Goal: Use online tool/utility: Utilize a website feature to perform a specific function

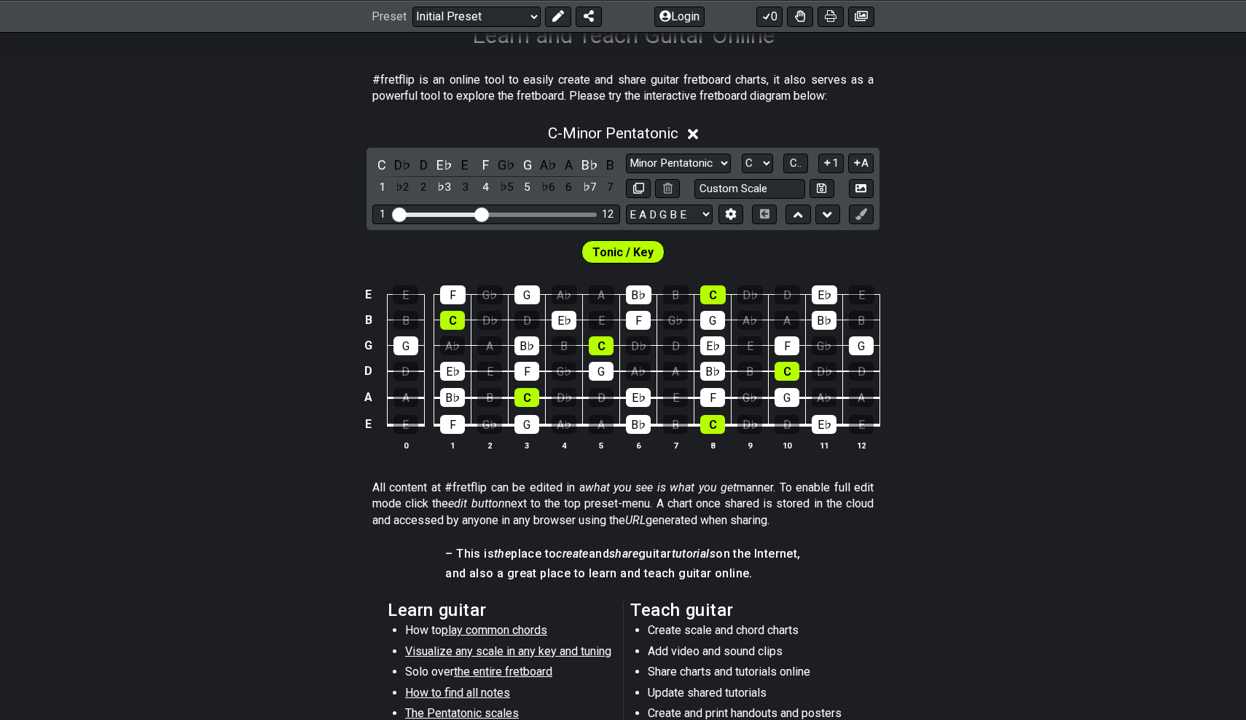
scroll to position [168, 0]
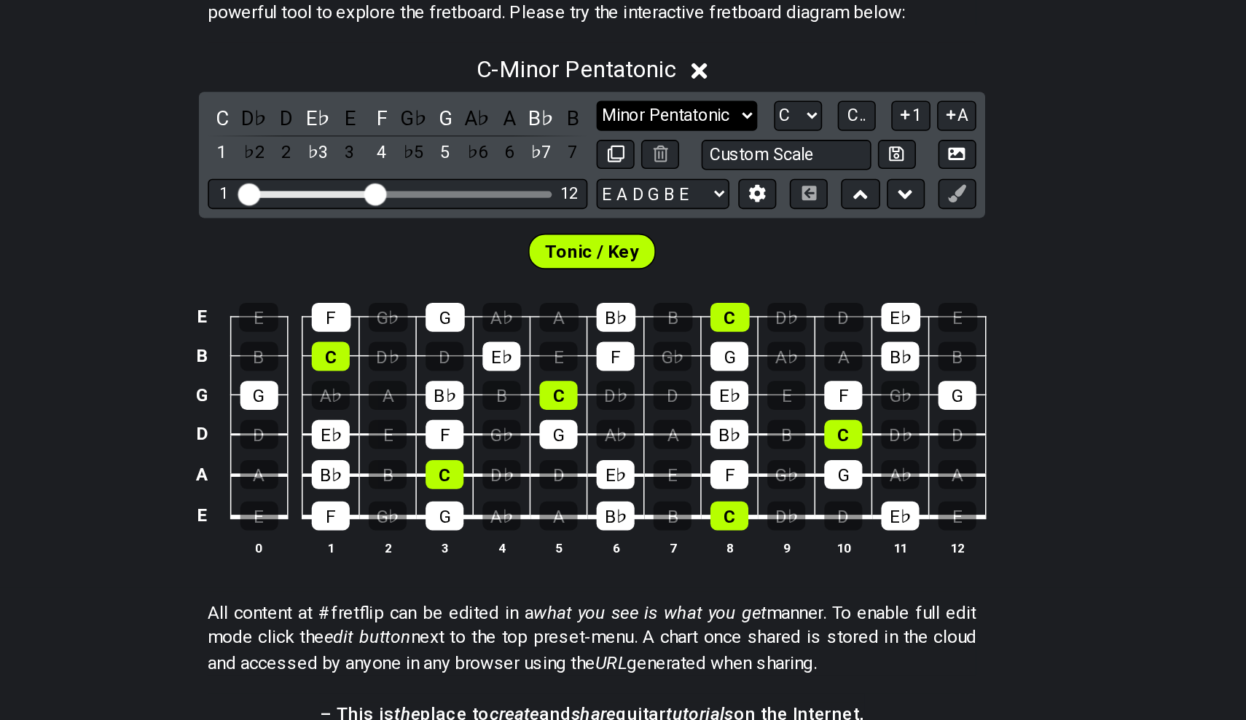
select select "Major / [PERSON_NAME]"
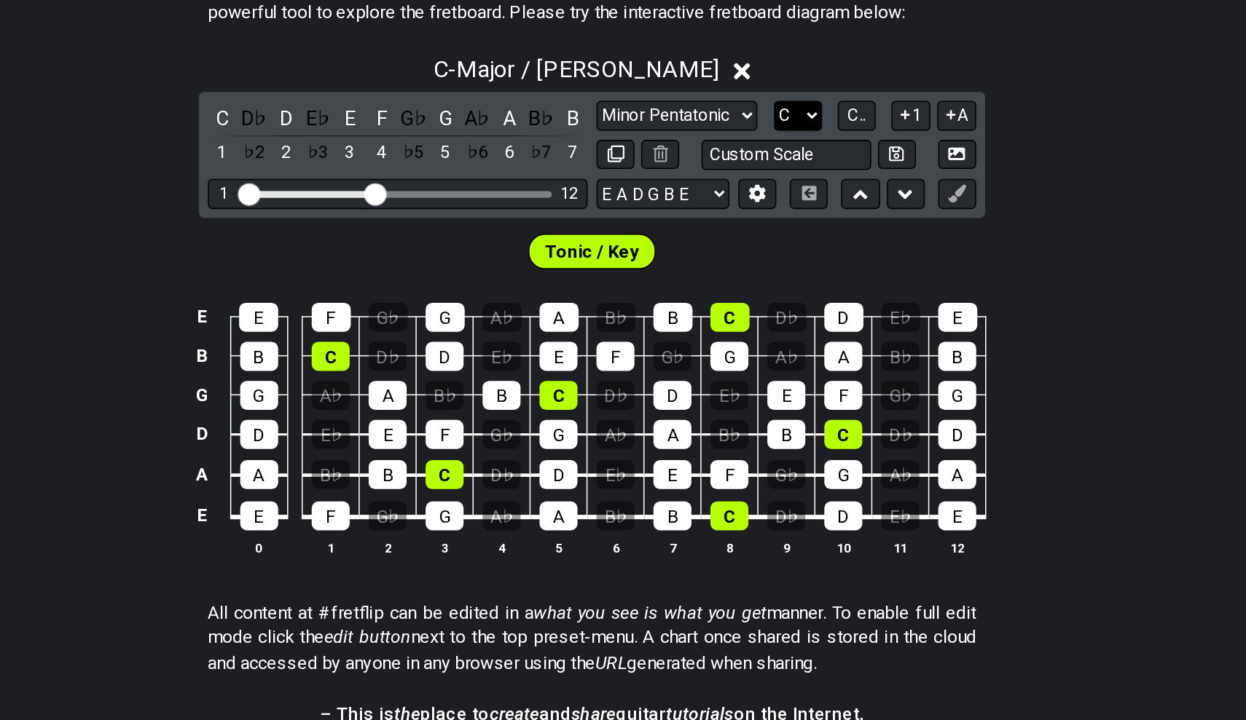
click at [742, 243] on select "A♭ A A♯ B♭ B C C♯ D♭ D D♯ E♭ E F F♯ G♭ G G♯" at bounding box center [757, 253] width 31 height 20
select select "A"
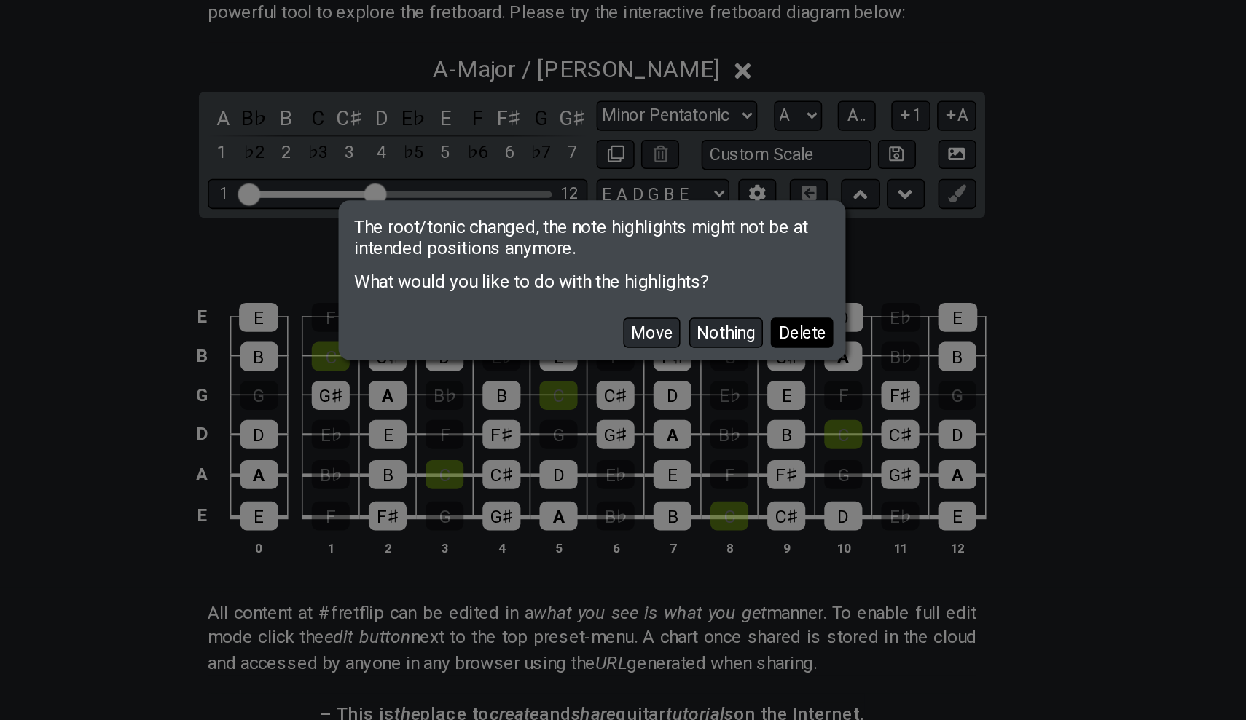
click at [739, 385] on button "Delete" at bounding box center [759, 395] width 41 height 20
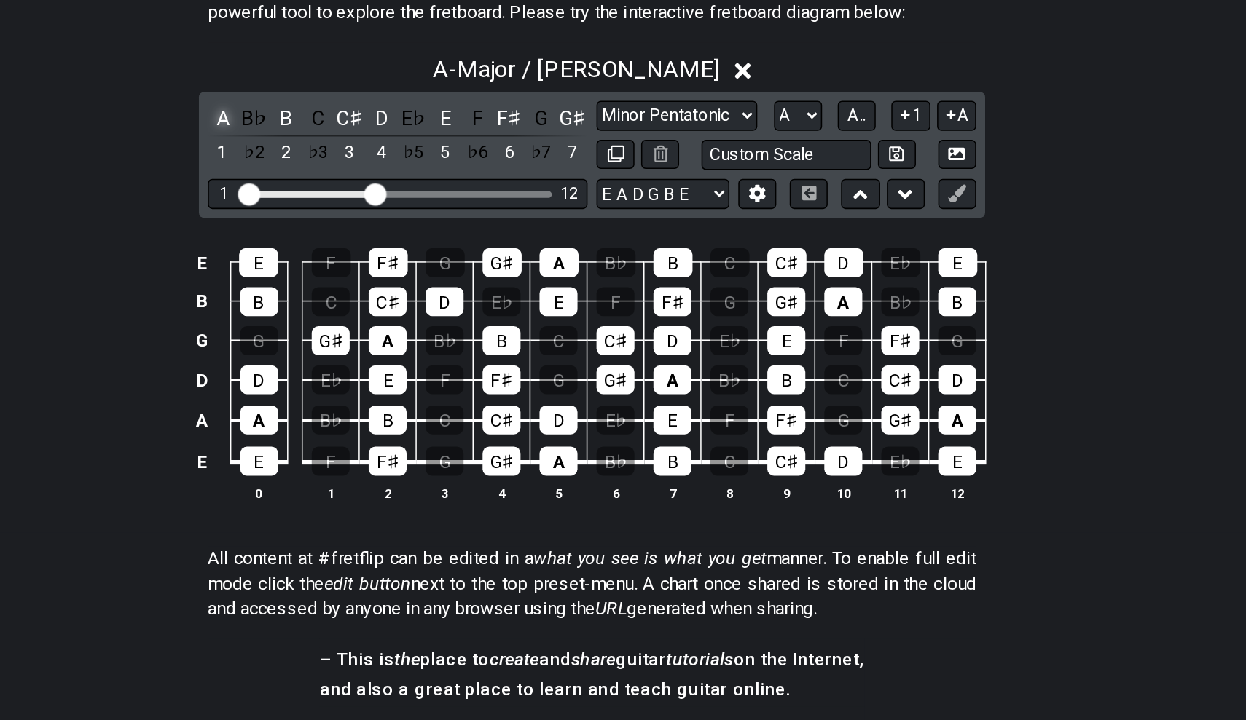
click at [372, 245] on div "A" at bounding box center [381, 255] width 19 height 20
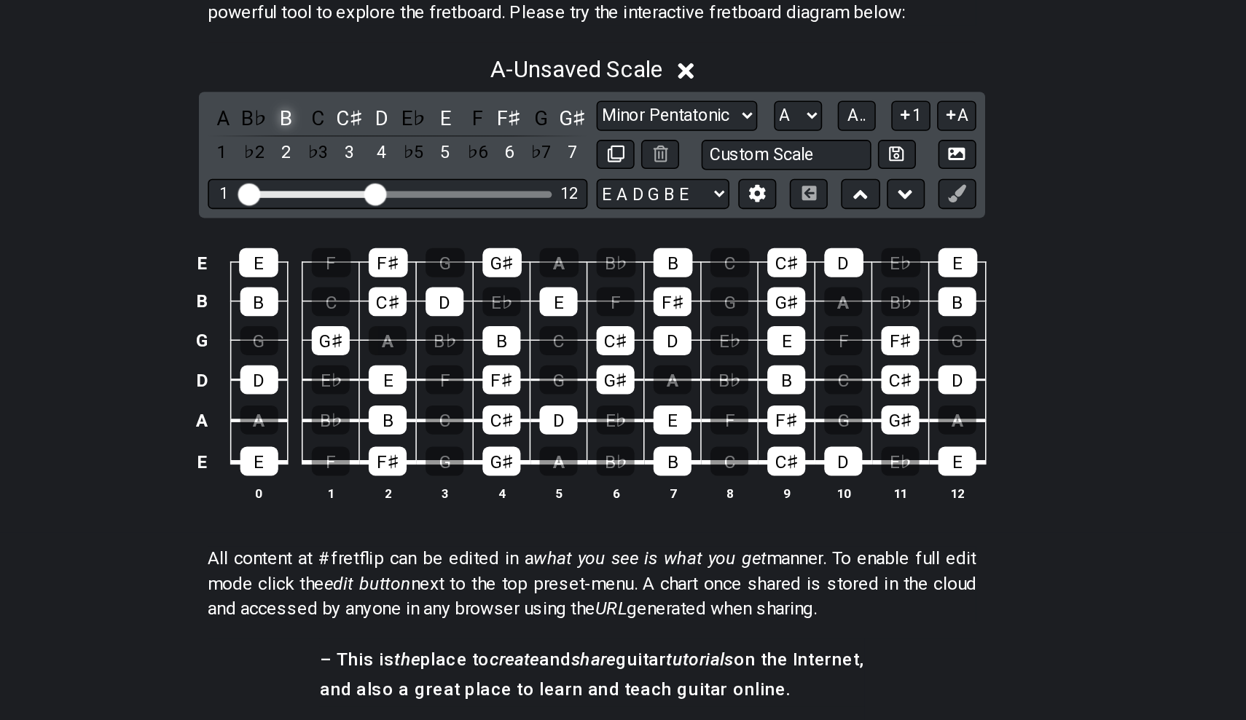
click at [414, 245] on div "B" at bounding box center [423, 255] width 19 height 20
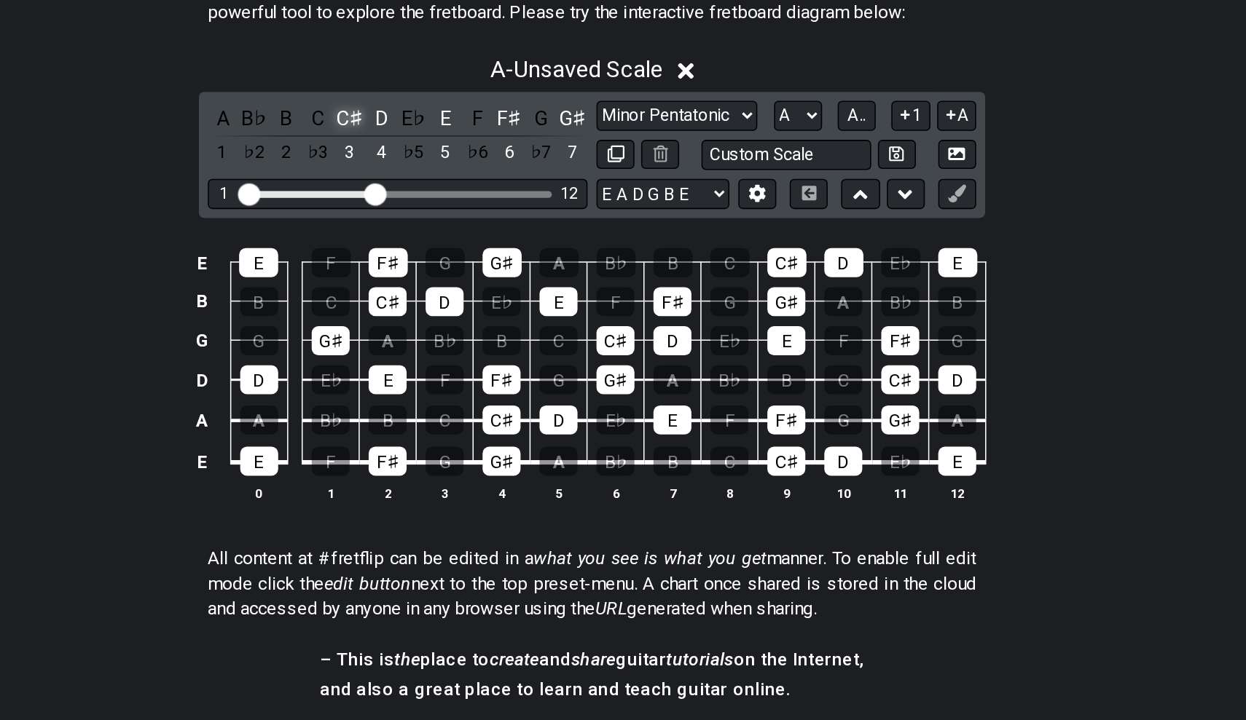
click at [455, 245] on div "C♯" at bounding box center [464, 255] width 19 height 20
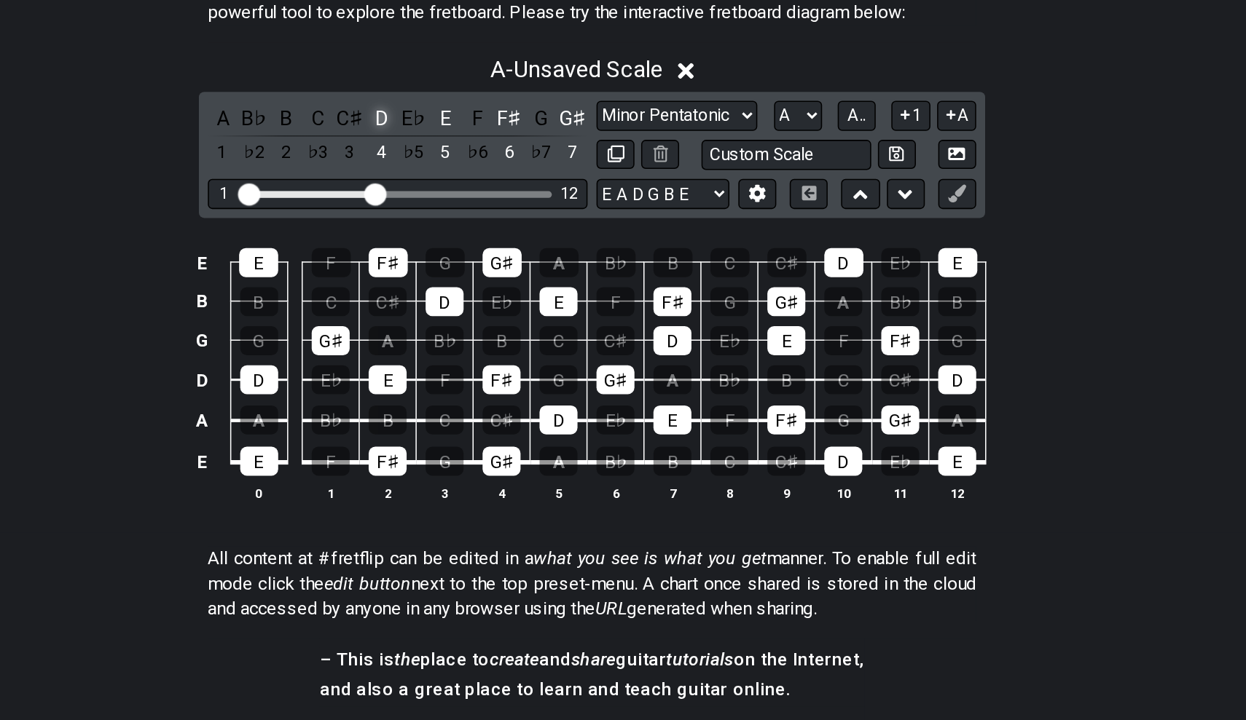
click at [476, 245] on div "D" at bounding box center [485, 255] width 19 height 20
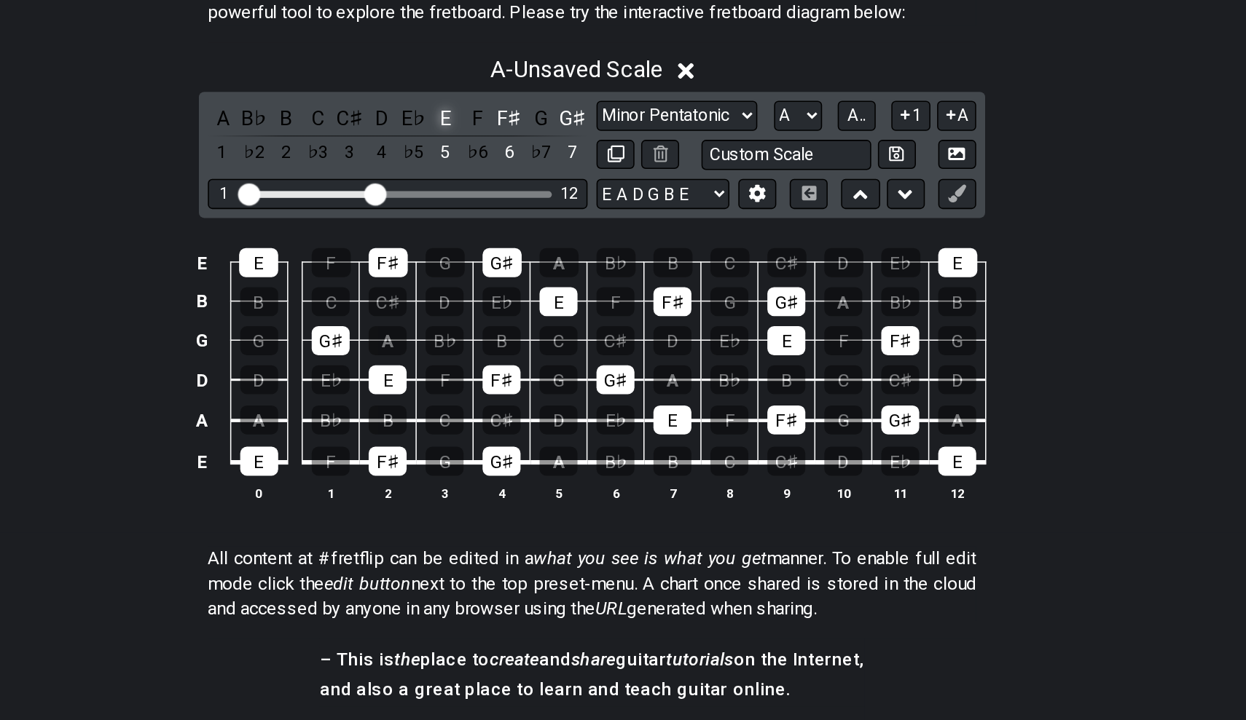
click at [518, 245] on div "E" at bounding box center [527, 255] width 19 height 20
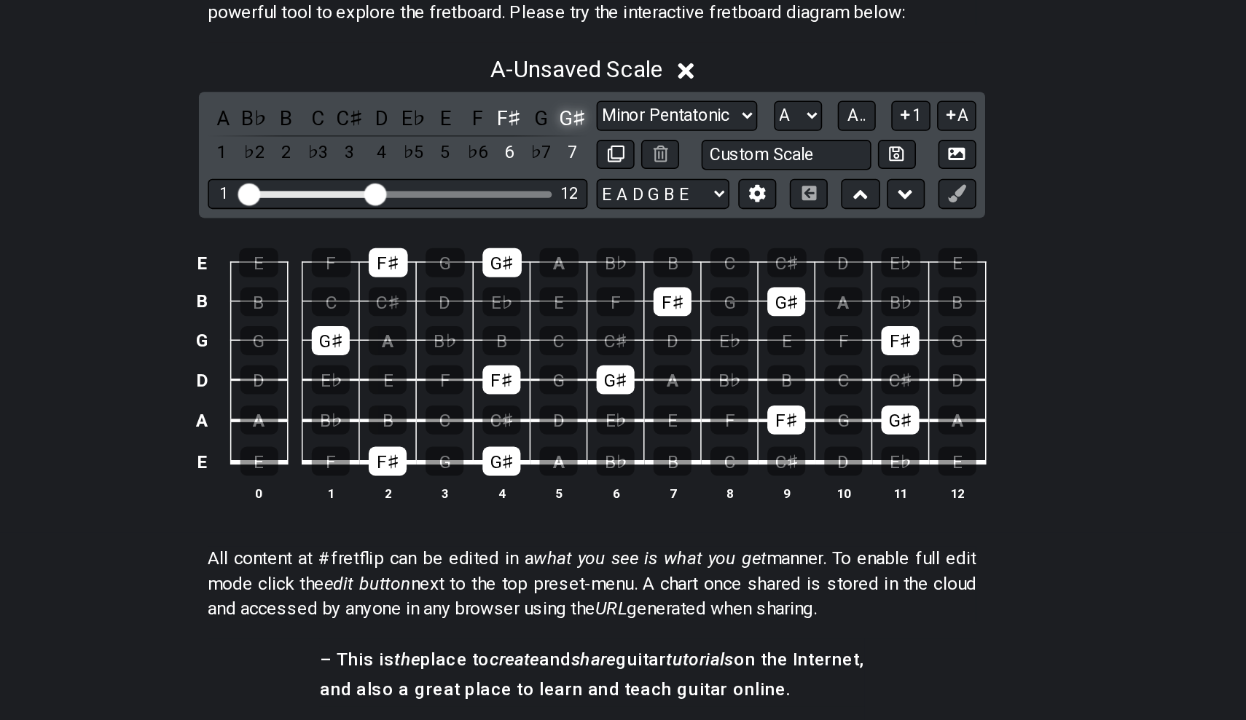
click at [601, 245] on div "G♯" at bounding box center [610, 255] width 19 height 20
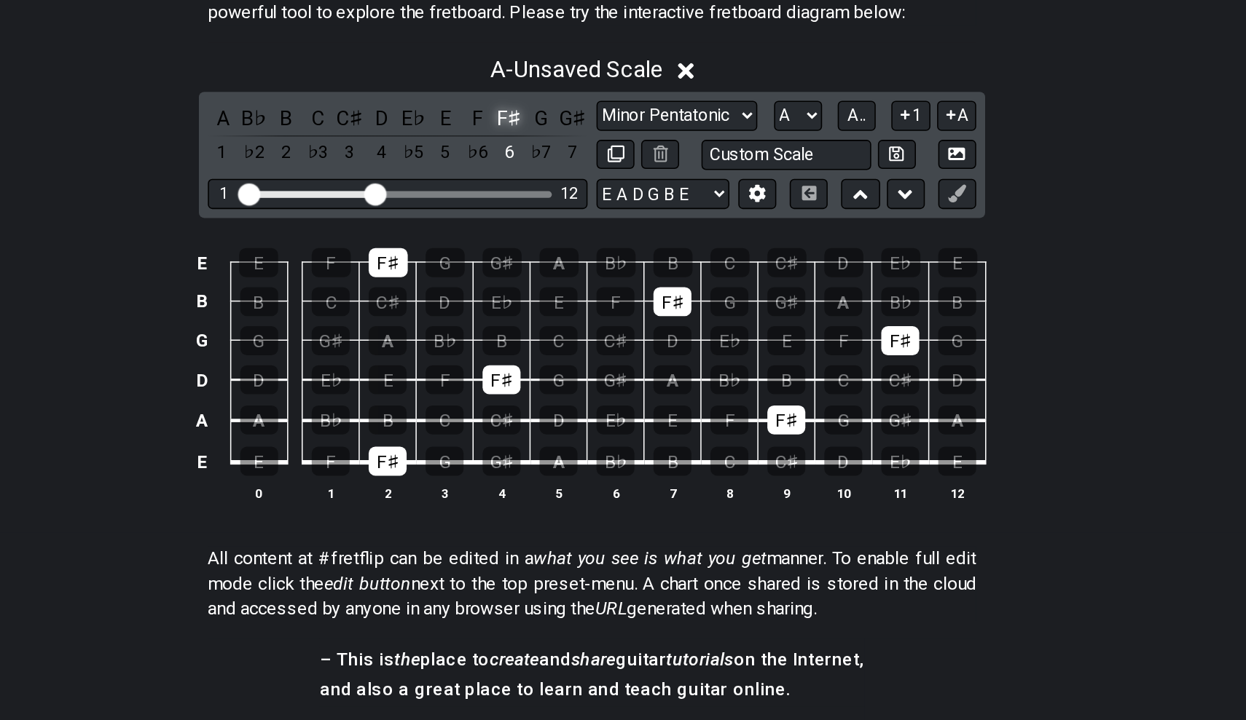
click at [559, 245] on div "F♯" at bounding box center [568, 255] width 19 height 20
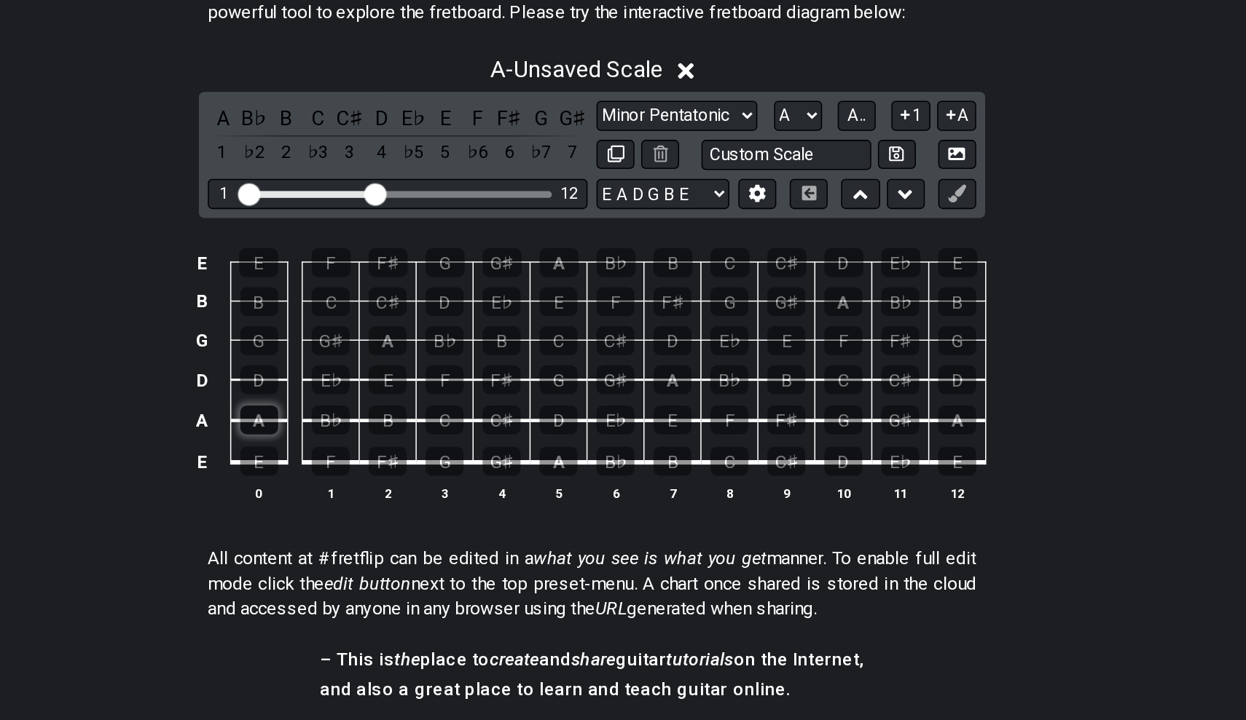
click at [393, 442] on div "A" at bounding box center [405, 451] width 25 height 19
click at [477, 442] on div "B" at bounding box center [489, 451] width 25 height 19
click at [551, 442] on div "C♯" at bounding box center [563, 451] width 25 height 19
click at [589, 442] on div "D" at bounding box center [601, 451] width 25 height 19
click at [657, 425] on td "E" at bounding box center [675, 438] width 37 height 27
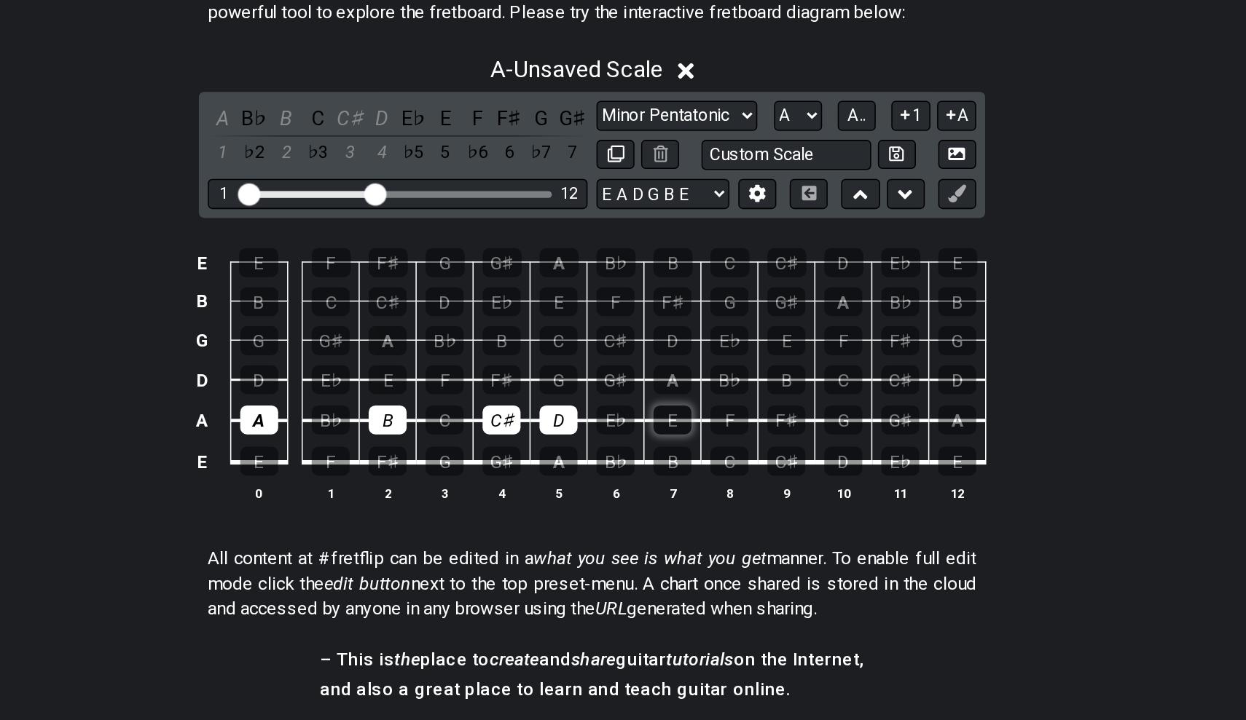
click at [663, 442] on div "E" at bounding box center [675, 451] width 25 height 19
click at [737, 442] on div "F♯" at bounding box center [749, 451] width 25 height 19
click at [811, 442] on div "G♯" at bounding box center [823, 451] width 25 height 19
click at [849, 442] on div "A" at bounding box center [861, 451] width 25 height 19
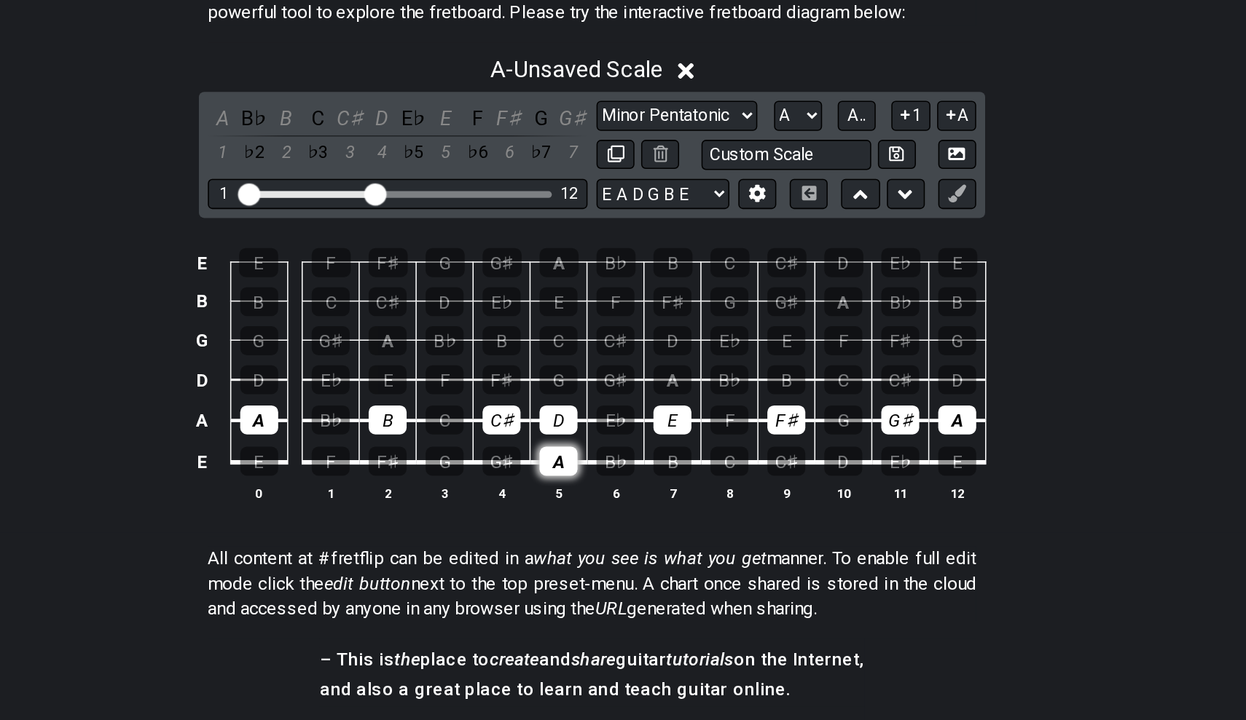
click at [589, 469] on div "A" at bounding box center [601, 478] width 25 height 19
click at [393, 442] on div "A" at bounding box center [405, 451] width 25 height 19
click at [477, 442] on div "B" at bounding box center [489, 451] width 25 height 19
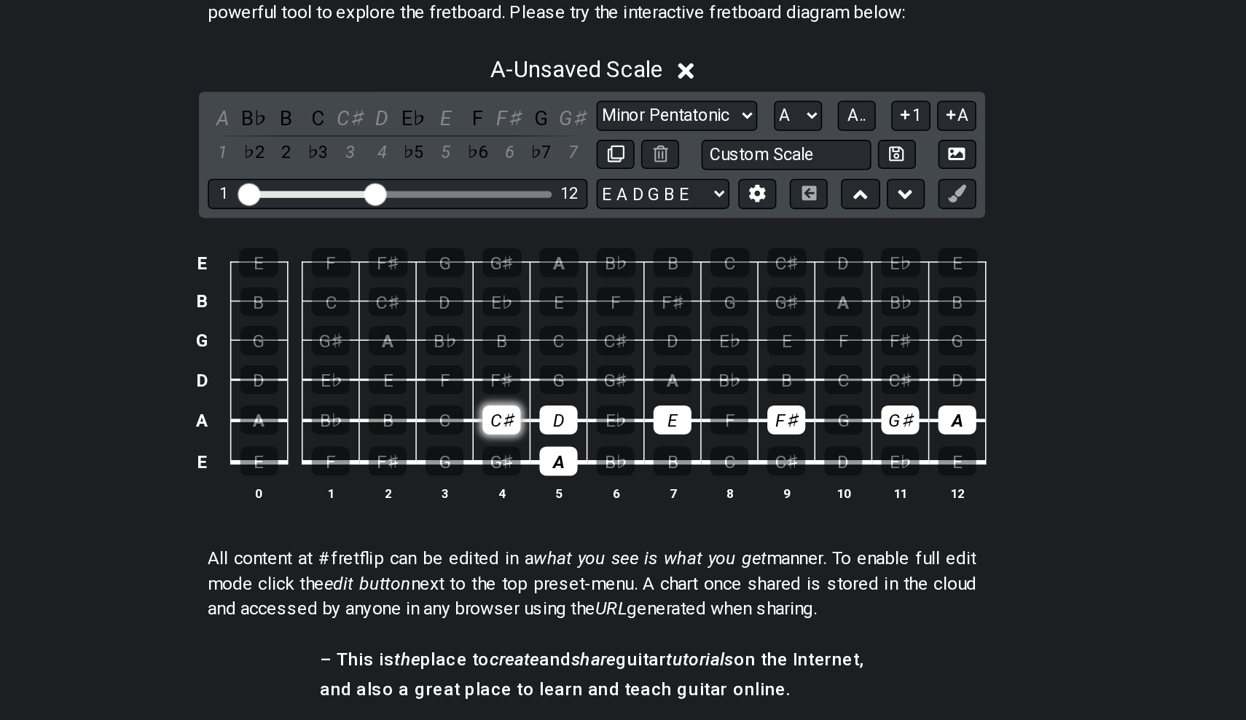
click at [551, 442] on div "C♯" at bounding box center [563, 451] width 25 height 19
click at [589, 442] on div "D" at bounding box center [601, 451] width 25 height 19
click at [663, 442] on div "E" at bounding box center [675, 451] width 25 height 19
click at [700, 442] on div "F" at bounding box center [712, 451] width 25 height 19
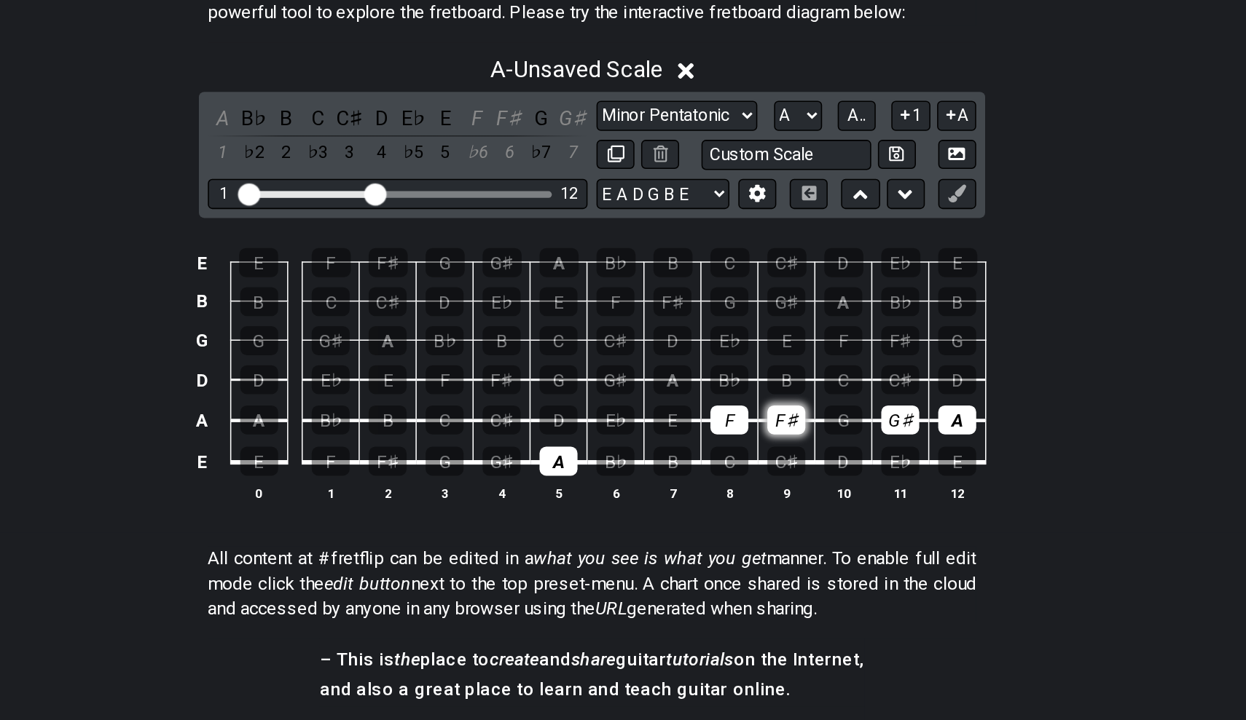
click at [737, 442] on div "F♯" at bounding box center [749, 451] width 25 height 19
click at [700, 442] on div "F" at bounding box center [712, 451] width 25 height 19
click at [811, 442] on div "G♯" at bounding box center [823, 451] width 25 height 19
click at [843, 425] on td "A" at bounding box center [861, 438] width 37 height 27
click at [849, 442] on div "A" at bounding box center [861, 451] width 25 height 19
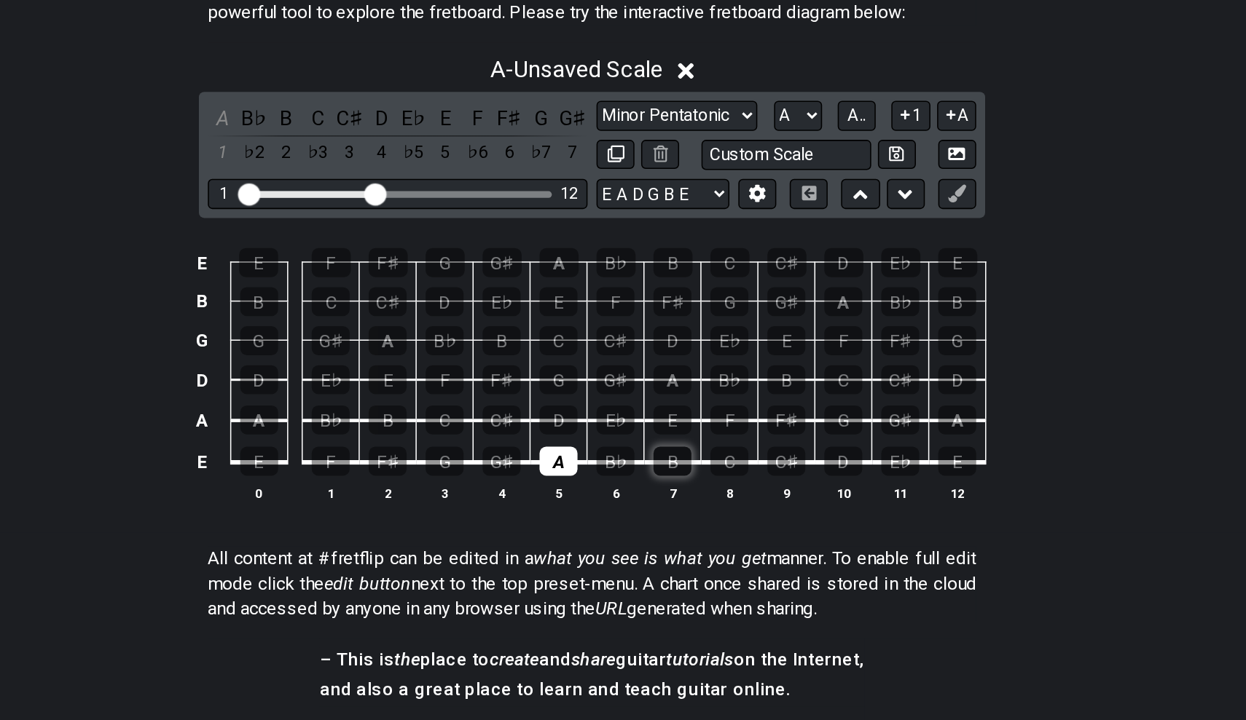
click at [663, 469] on div "B" at bounding box center [675, 478] width 25 height 19
click at [551, 442] on div "C♯" at bounding box center [563, 451] width 25 height 19
click at [589, 442] on div "D" at bounding box center [601, 451] width 25 height 19
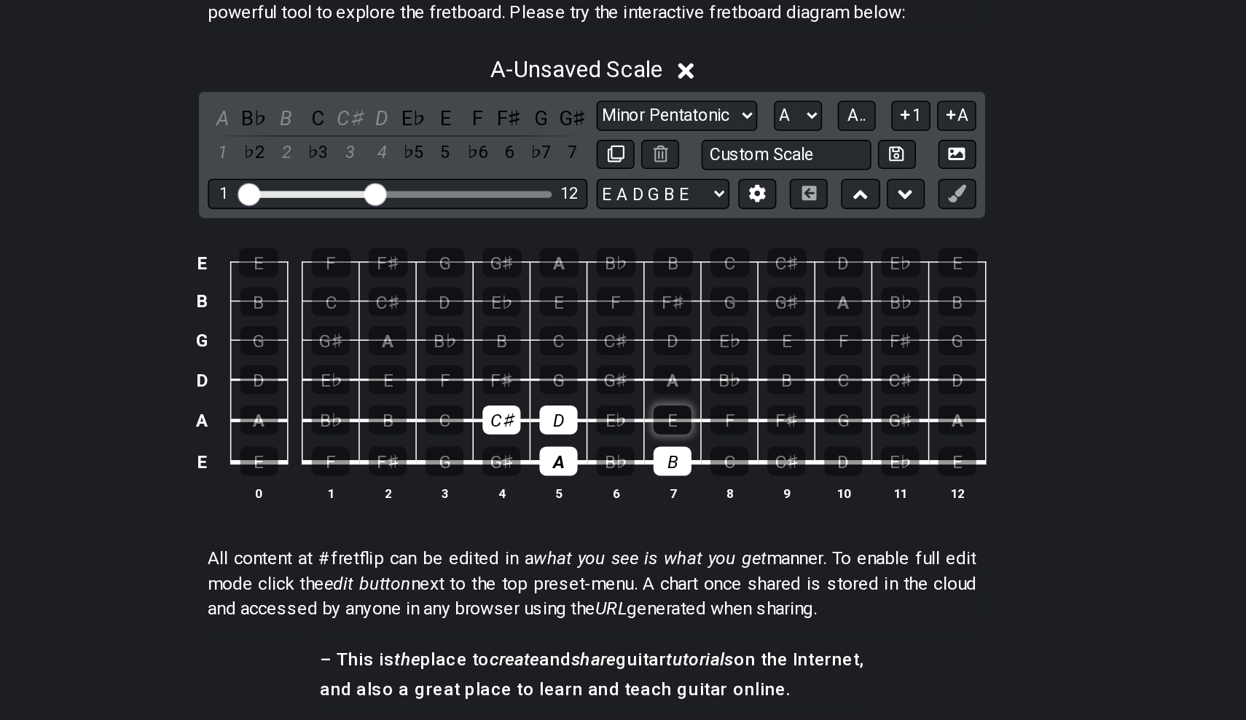
click at [663, 442] on div "E" at bounding box center [675, 451] width 25 height 19
click at [551, 416] on div "F♯" at bounding box center [563, 425] width 25 height 19
click at [626, 416] on div "G♯" at bounding box center [638, 425] width 25 height 19
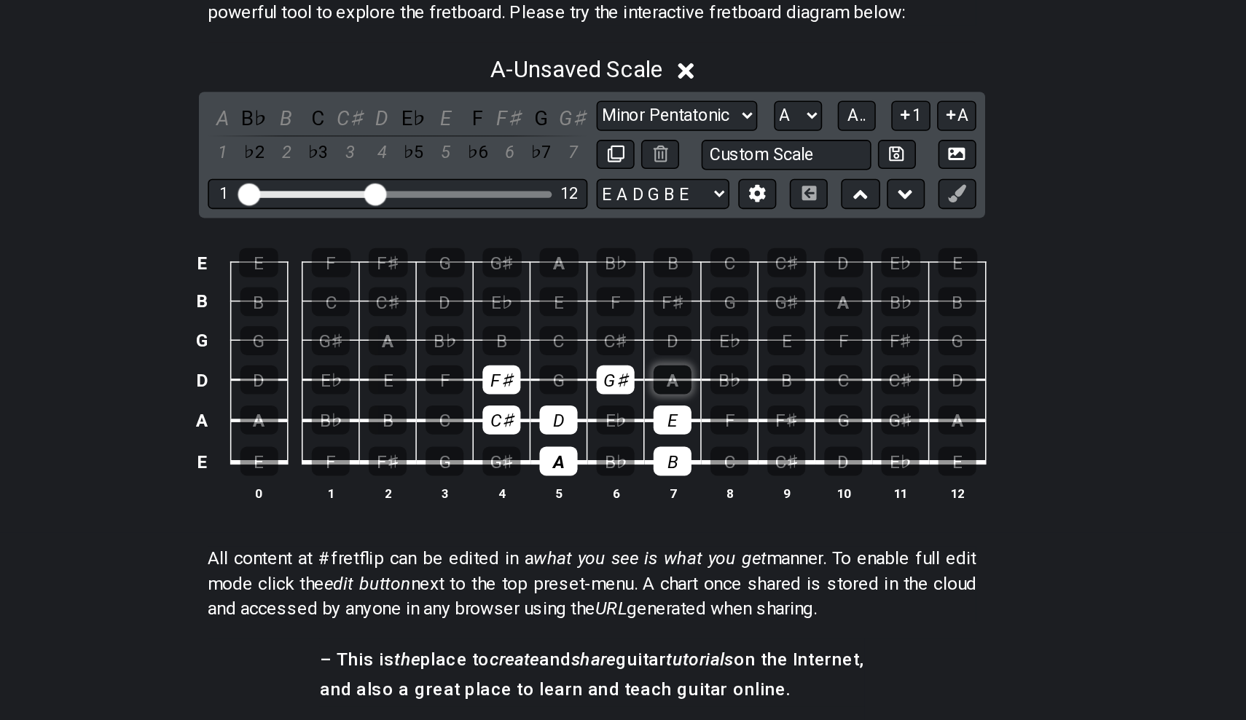
click at [663, 416] on div "A" at bounding box center [675, 425] width 25 height 19
drag, startPoint x: 365, startPoint y: 294, endPoint x: 356, endPoint y: 183, distance: 111.1
click at [360, 323] on tbody "E E F F♯ G G♯ A B♭ B C C♯ D E♭ E B B C C♯ D E♭ E F F♯ G G♯ A B♭ B G G G♯ A B♭ B…" at bounding box center [620, 408] width 520 height 171
click at [589, 469] on div "A" at bounding box center [601, 478] width 25 height 19
click at [589, 416] on div "G" at bounding box center [601, 425] width 25 height 19
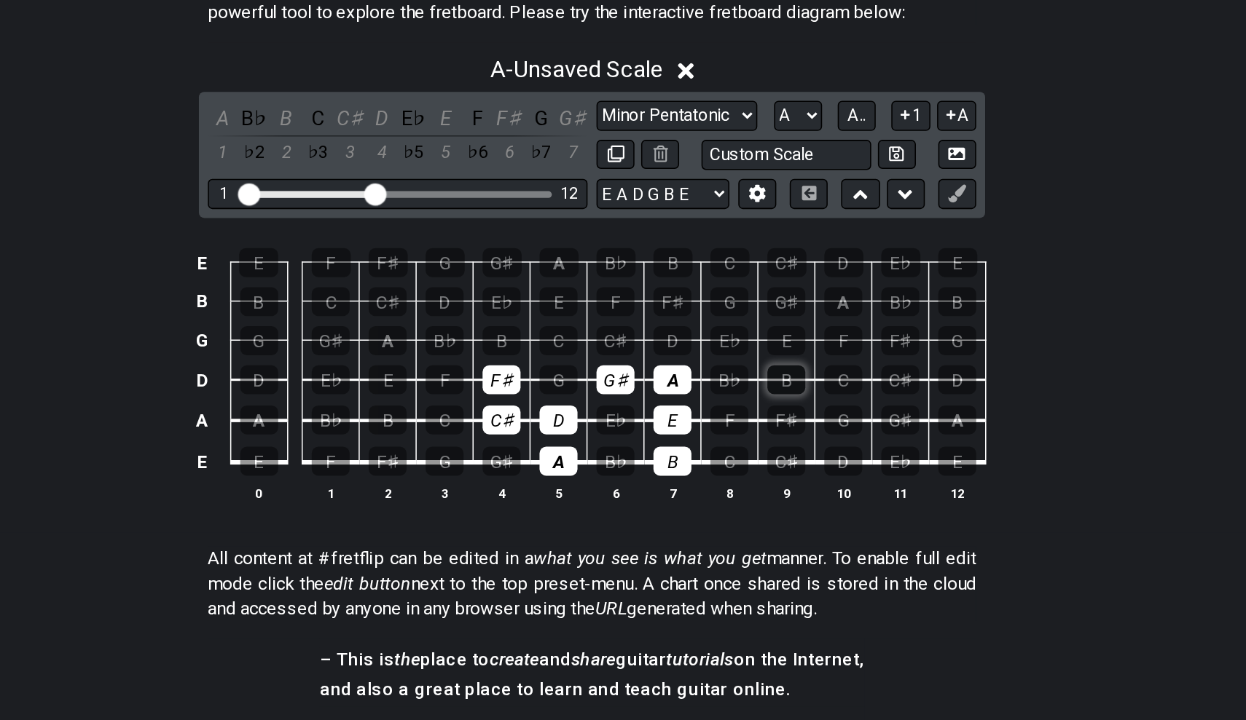
click at [737, 416] on div "B" at bounding box center [749, 425] width 25 height 19
click at [626, 390] on div "C♯" at bounding box center [638, 399] width 25 height 19
click at [663, 390] on div "D" at bounding box center [675, 399] width 25 height 19
click at [737, 390] on div "E" at bounding box center [749, 399] width 25 height 19
click at [663, 365] on div "F♯" at bounding box center [675, 374] width 25 height 19
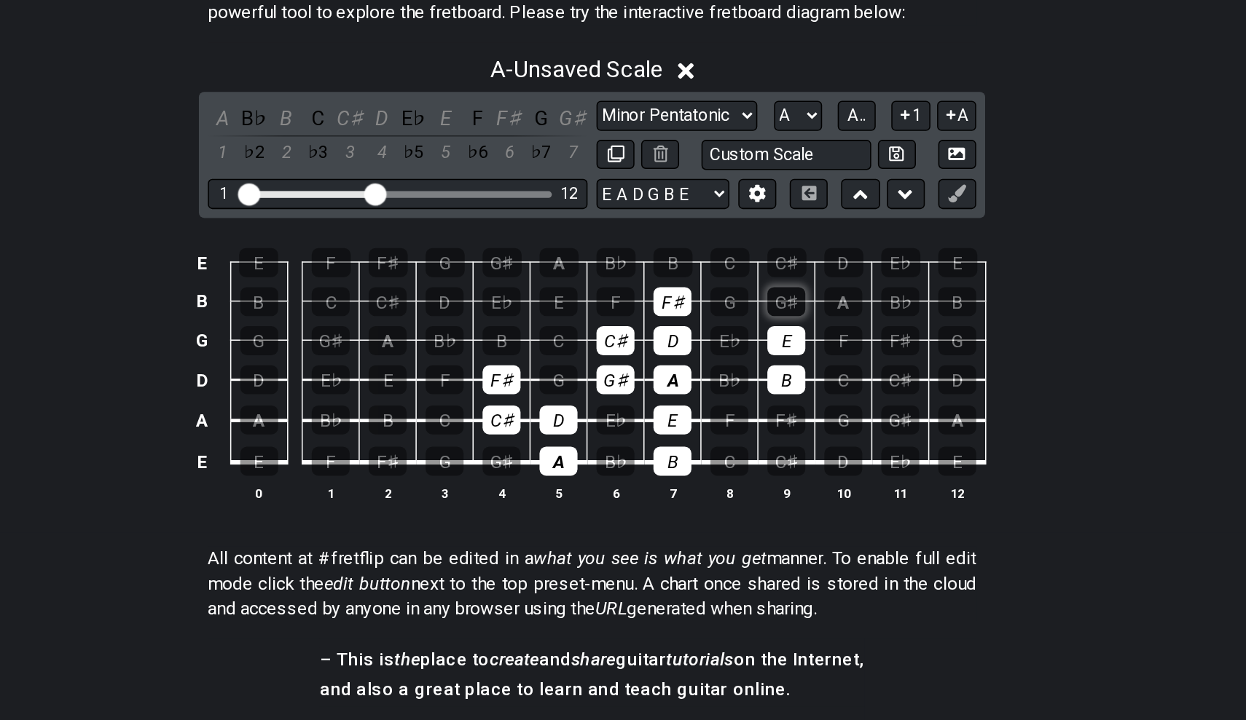
click at [737, 365] on div "G♯" at bounding box center [749, 374] width 25 height 19
click at [774, 365] on div "A" at bounding box center [786, 374] width 25 height 19
click at [589, 469] on div "A" at bounding box center [601, 478] width 25 height 19
click at [589, 442] on div "D" at bounding box center [601, 451] width 25 height 19
click at [551, 416] on div "F♯" at bounding box center [563, 425] width 25 height 19
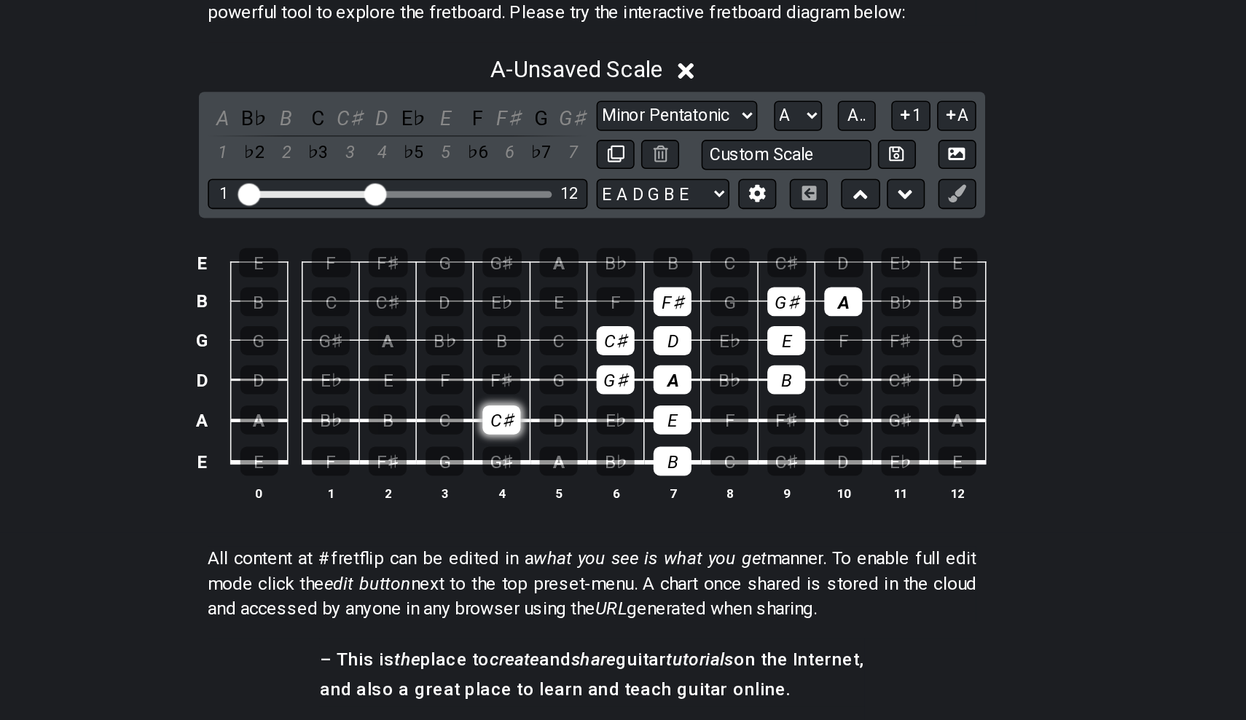
click at [551, 442] on div "C♯" at bounding box center [563, 451] width 25 height 19
drag, startPoint x: 448, startPoint y: 323, endPoint x: 434, endPoint y: 265, distance: 59.9
click at [434, 323] on tbody "E E F F♯ G G♯ A B♭ B C C♯ D E♭ E B B C C♯ D E♭ E F F♯ G G♯ A B♭ B G G G♯ A B♭ B…" at bounding box center [620, 408] width 520 height 171
drag, startPoint x: 434, startPoint y: 265, endPoint x: 434, endPoint y: 314, distance: 48.8
click at [434, 323] on tbody "E E F F♯ G G♯ A B♭ B C C♯ D E♭ E B B C C♯ D E♭ E F F♯ G G♯ A B♭ B G G G♯ A B♭ B…" at bounding box center [620, 408] width 520 height 171
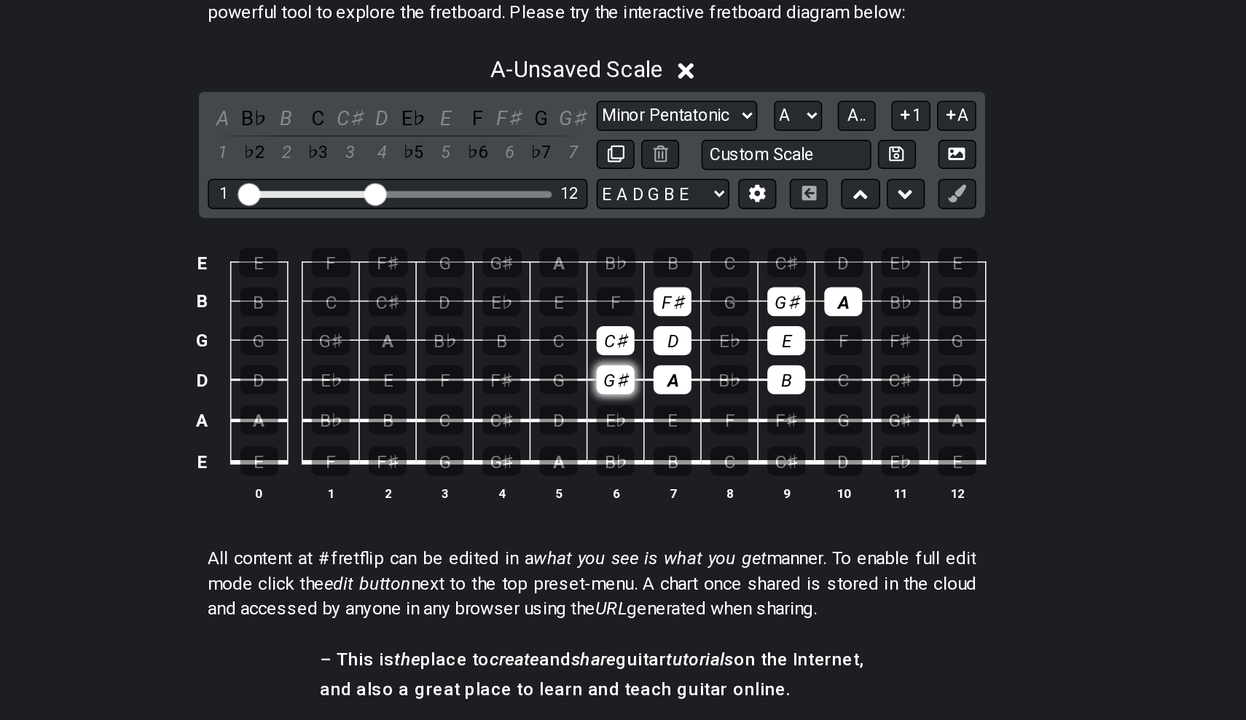
click at [626, 416] on div "G♯" at bounding box center [638, 425] width 25 height 19
click at [663, 416] on div "A" at bounding box center [675, 425] width 25 height 19
click at [626, 390] on div "C♯" at bounding box center [638, 399] width 25 height 19
click at [663, 390] on div "D" at bounding box center [675, 399] width 25 height 19
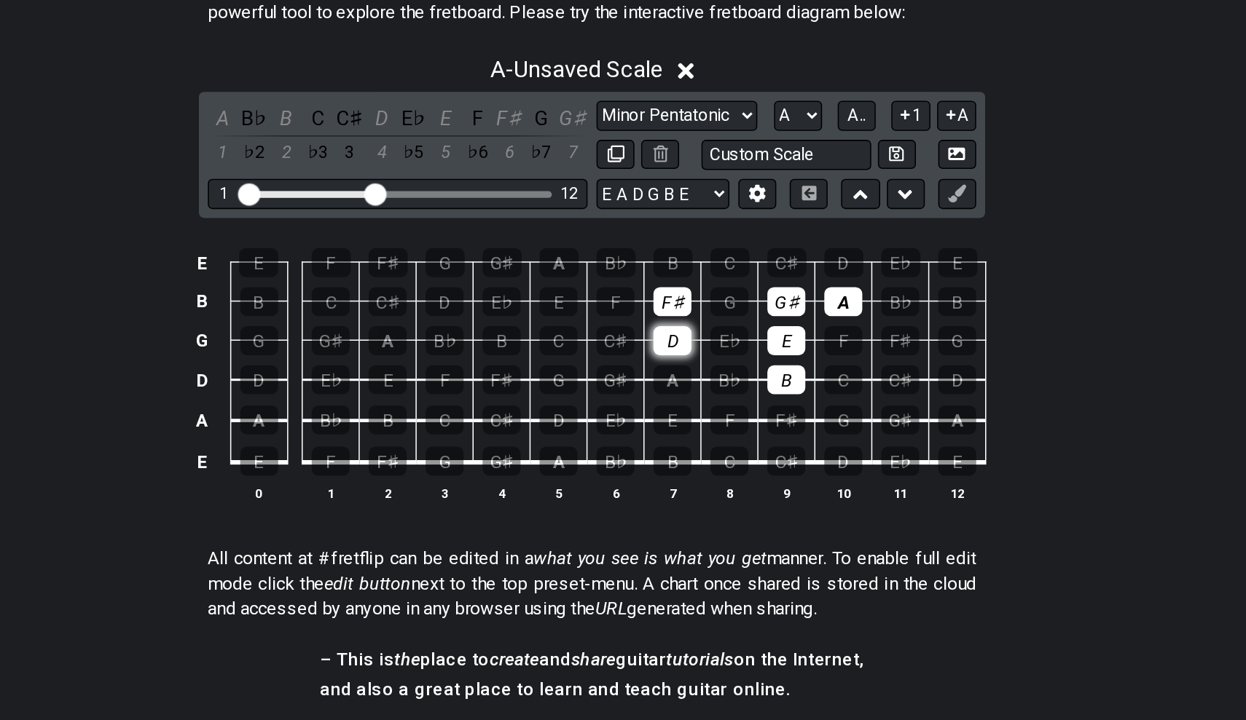
click at [663, 390] on div "D" at bounding box center [675, 399] width 25 height 19
click at [663, 365] on div "F♯" at bounding box center [675, 374] width 25 height 19
click at [737, 365] on div "G♯" at bounding box center [749, 374] width 25 height 19
click at [737, 390] on div "E" at bounding box center [749, 399] width 25 height 19
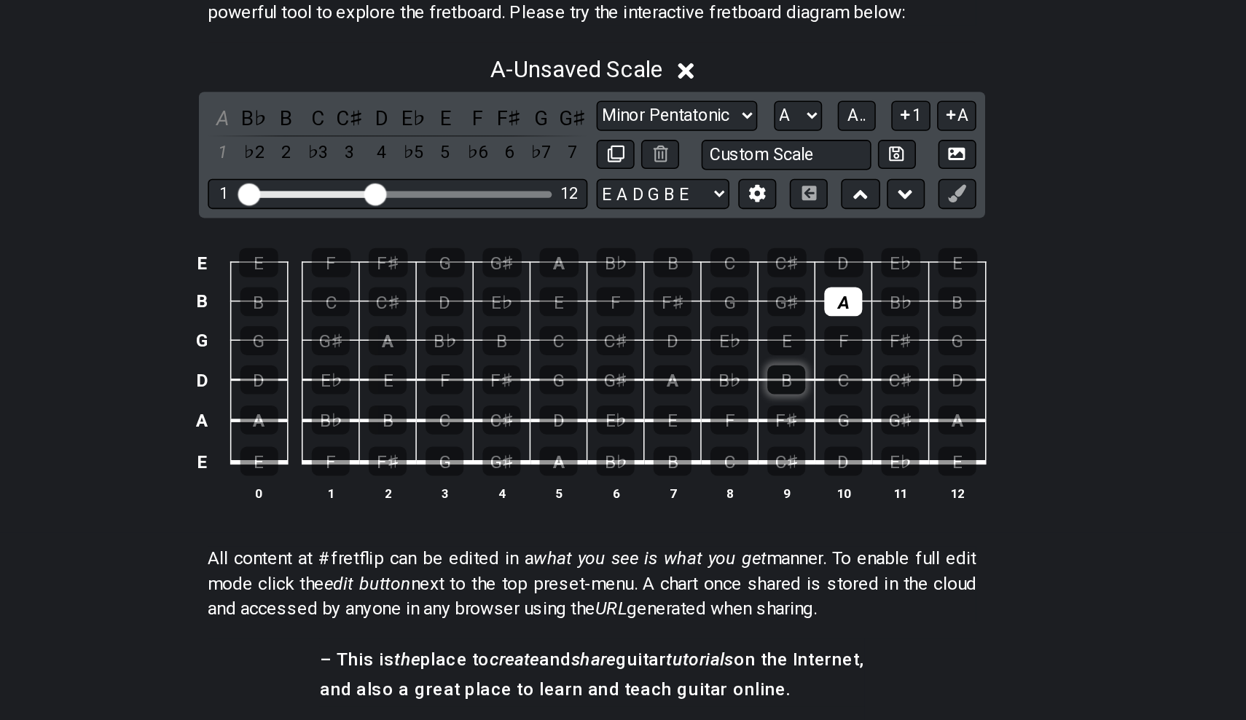
click at [737, 416] on div "B" at bounding box center [749, 425] width 25 height 19
click at [774, 365] on div "A" at bounding box center [786, 374] width 25 height 19
click at [372, 162] on p "#fretflip is an online tool to easily create and share guitar fretboard charts,…" at bounding box center [622, 178] width 501 height 33
click at [589, 469] on div "A" at bounding box center [601, 478] width 25 height 19
click at [663, 469] on div "B" at bounding box center [675, 478] width 25 height 19
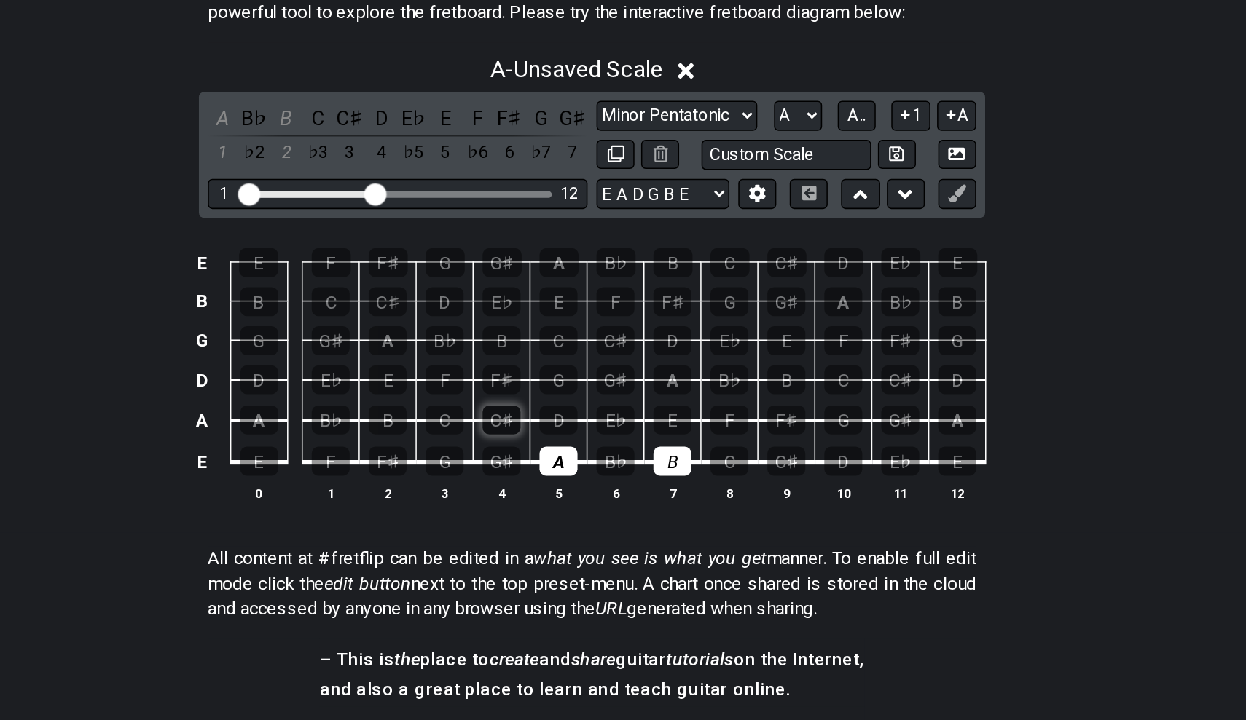
click at [551, 442] on div "C♯" at bounding box center [563, 451] width 25 height 19
click at [589, 442] on div "D" at bounding box center [601, 451] width 25 height 19
click at [663, 442] on div "E" at bounding box center [675, 451] width 25 height 19
click at [551, 416] on div "F♯" at bounding box center [563, 425] width 25 height 19
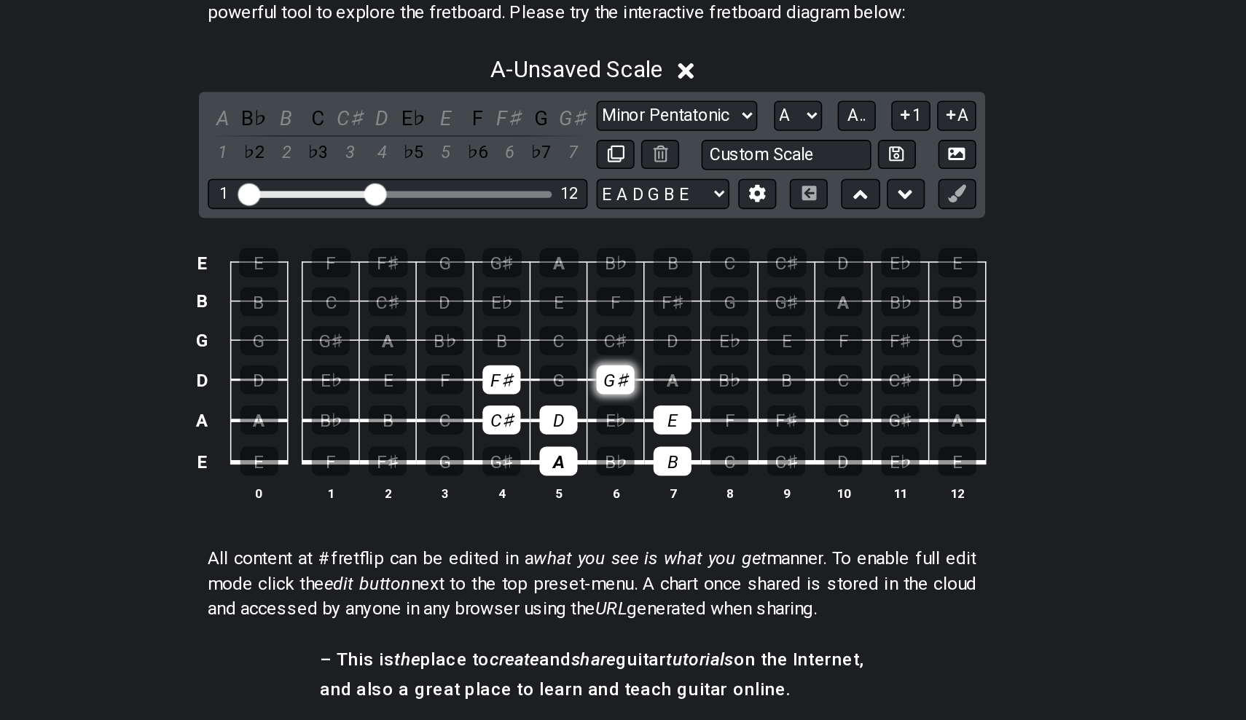
click at [626, 416] on div "G♯" at bounding box center [638, 425] width 25 height 19
click at [663, 416] on div "A" at bounding box center [675, 425] width 25 height 19
click at [551, 390] on div "B" at bounding box center [563, 399] width 25 height 19
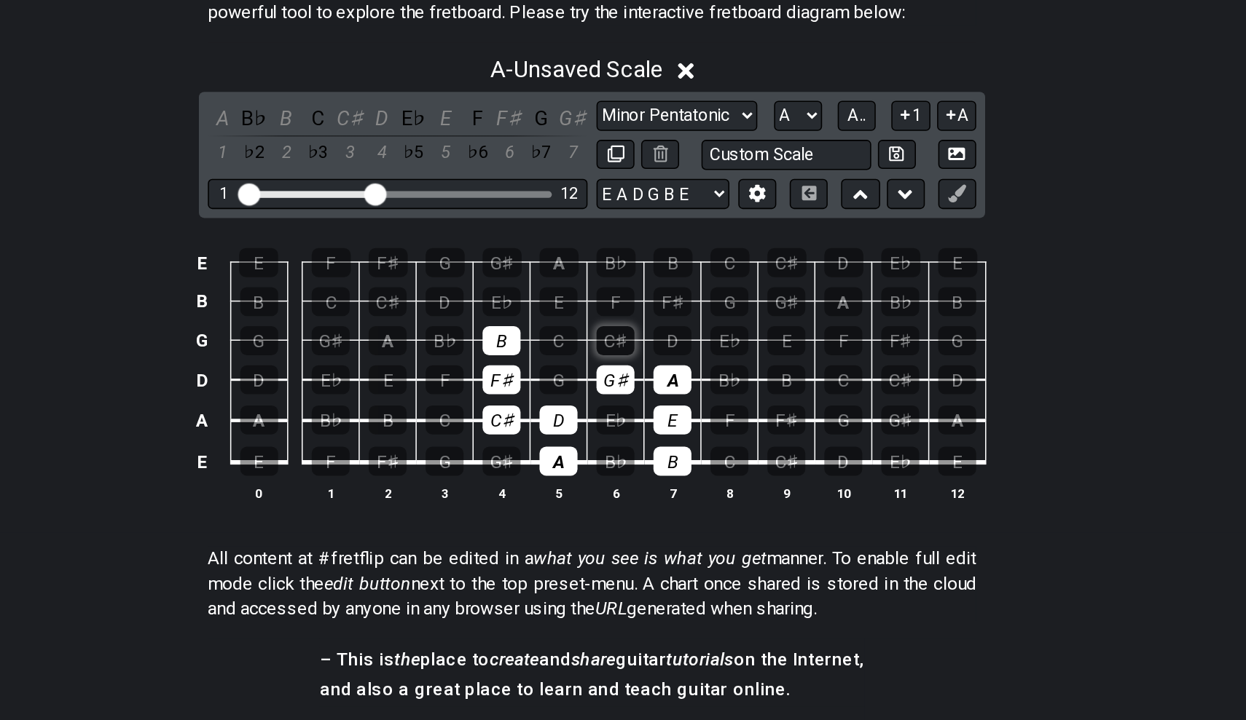
click at [626, 390] on div "C♯" at bounding box center [638, 399] width 25 height 19
click at [663, 390] on div "D" at bounding box center [675, 399] width 25 height 19
click at [589, 365] on div "E" at bounding box center [601, 374] width 25 height 19
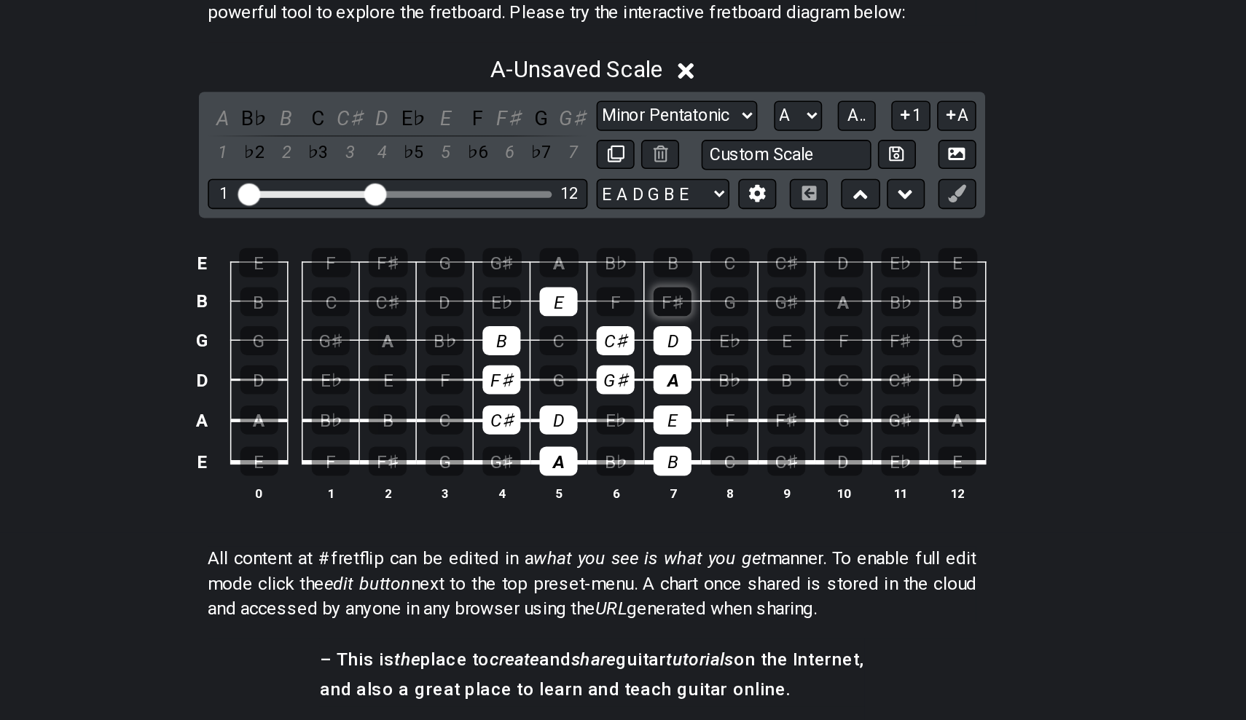
click at [663, 365] on div "F♯" at bounding box center [675, 374] width 25 height 19
click at [551, 339] on div "G♯" at bounding box center [563, 348] width 25 height 19
click at [589, 339] on div "A" at bounding box center [601, 348] width 25 height 19
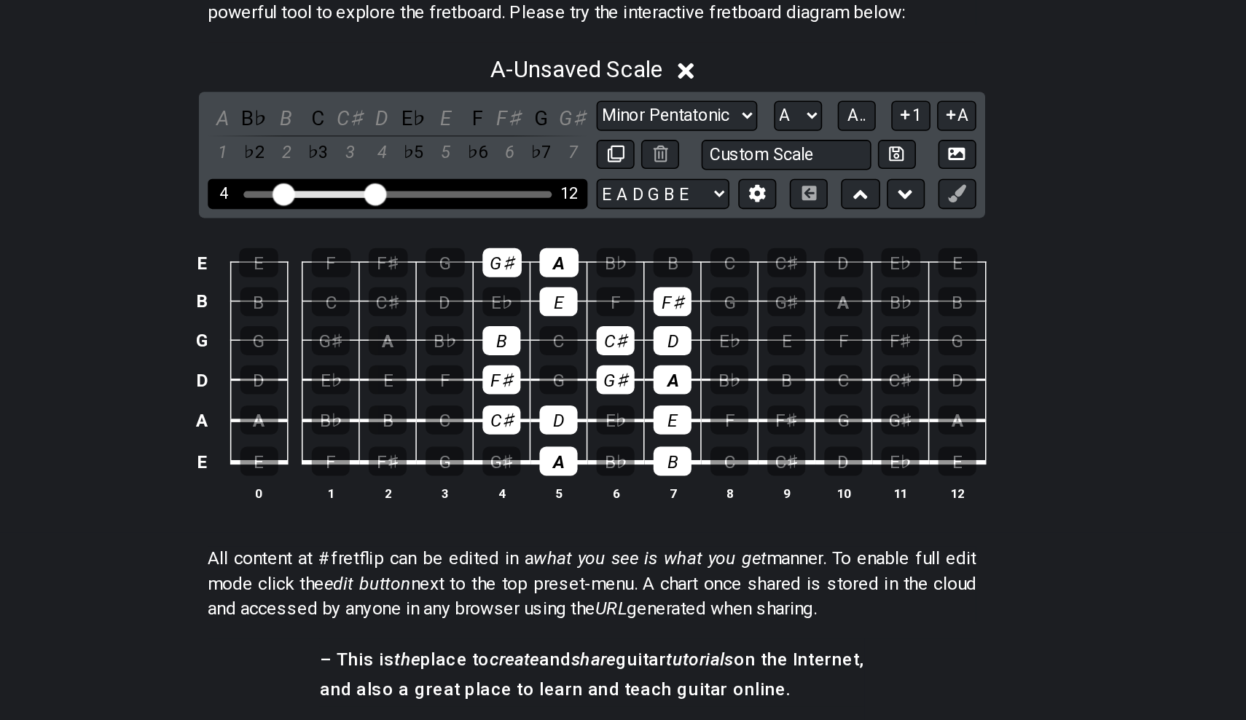
drag, startPoint x: 160, startPoint y: 127, endPoint x: 183, endPoint y: 127, distance: 23.3
click at [393, 303] on input "Visible fret range" at bounding box center [496, 303] width 207 height 0
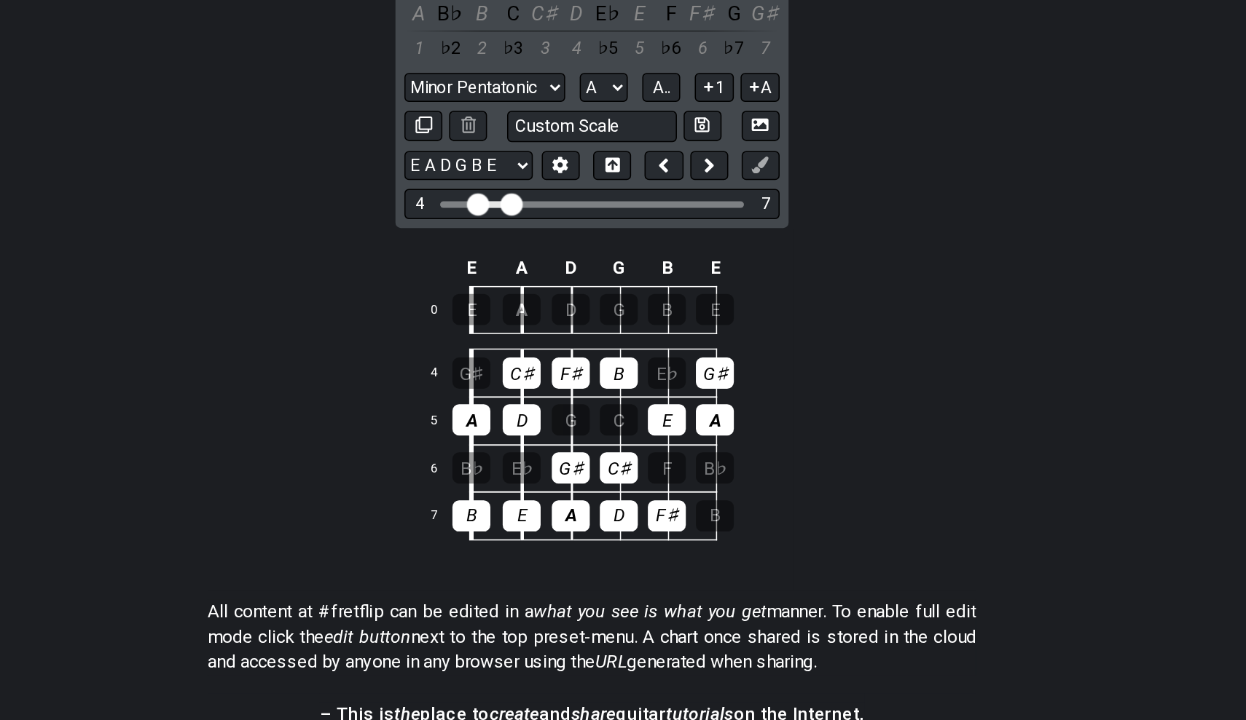
click at [487, 205] on section "A - Unsaved Scale A B♭ B C C♯ D E♭ E F F♯ G G♯ 1 ♭2 2 ♭3 3 4 ♭5 5 ♭6 6 ♭7 7 Min…" at bounding box center [623, 417] width 272 height 425
